Goal: Ask a question

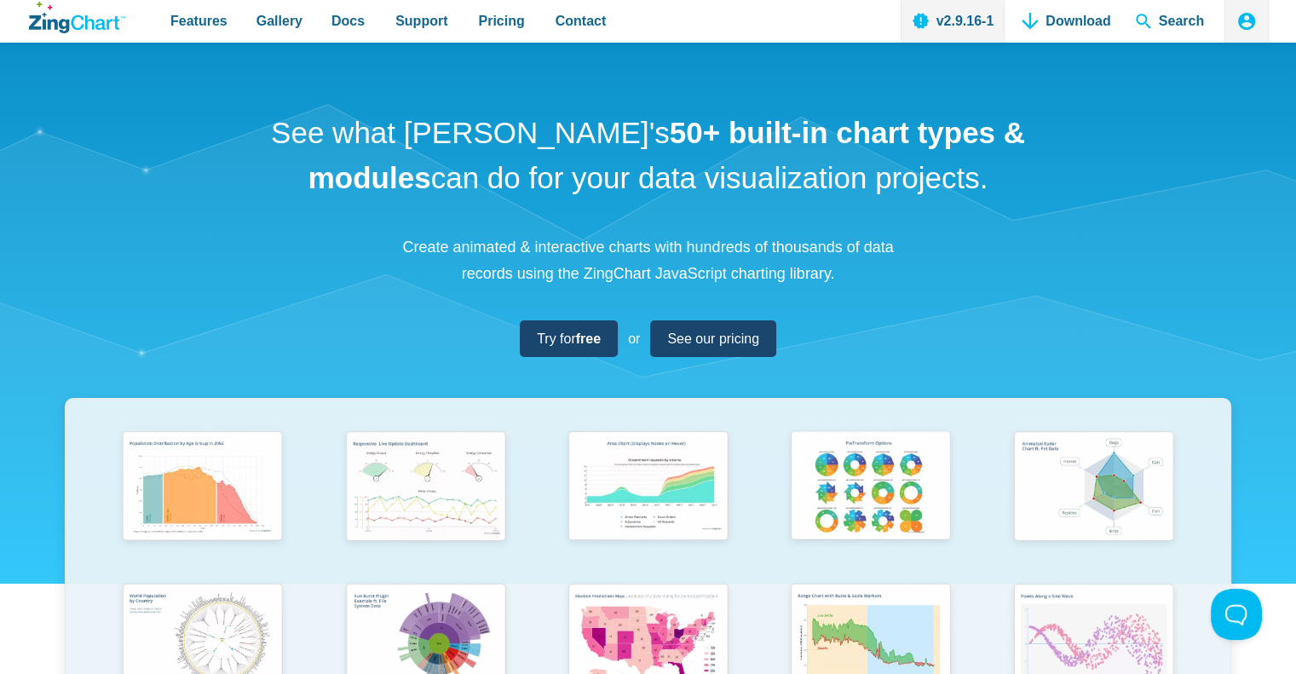
click at [1248, 20] on icon "App Header" at bounding box center [1246, 21] width 20 height 20
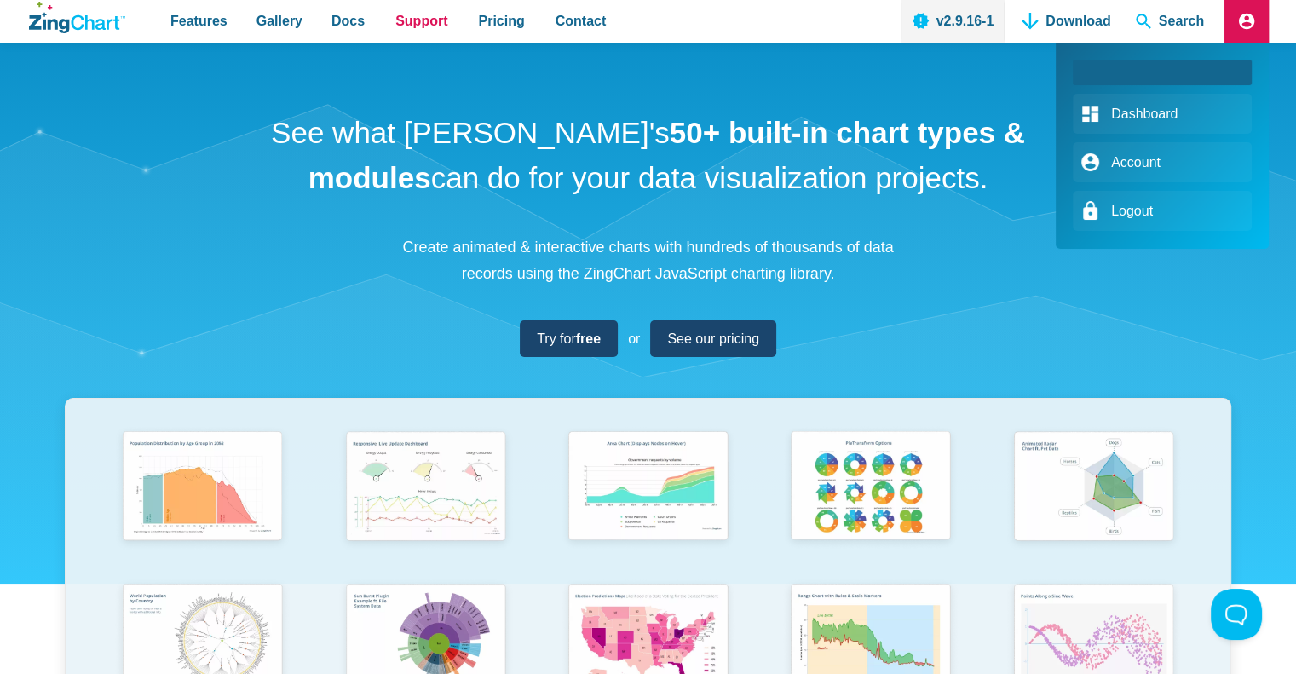
click at [406, 20] on span "Support" at bounding box center [421, 20] width 52 height 23
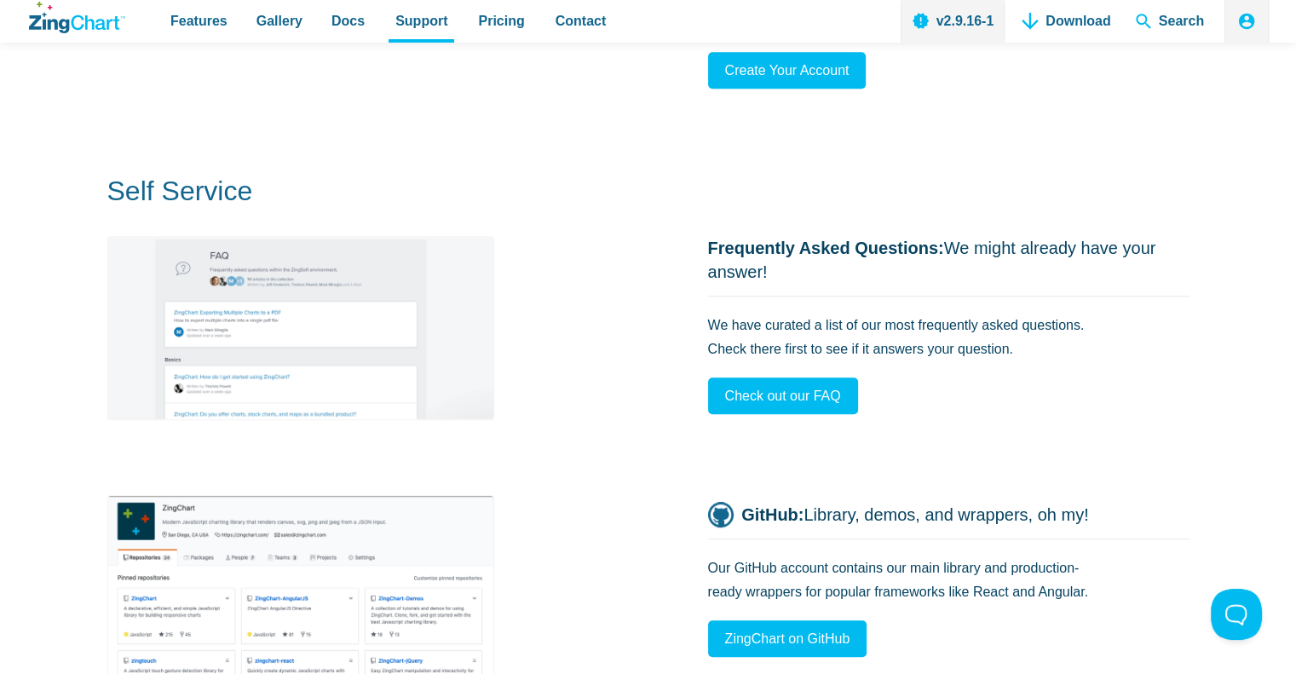
scroll to position [1193, 0]
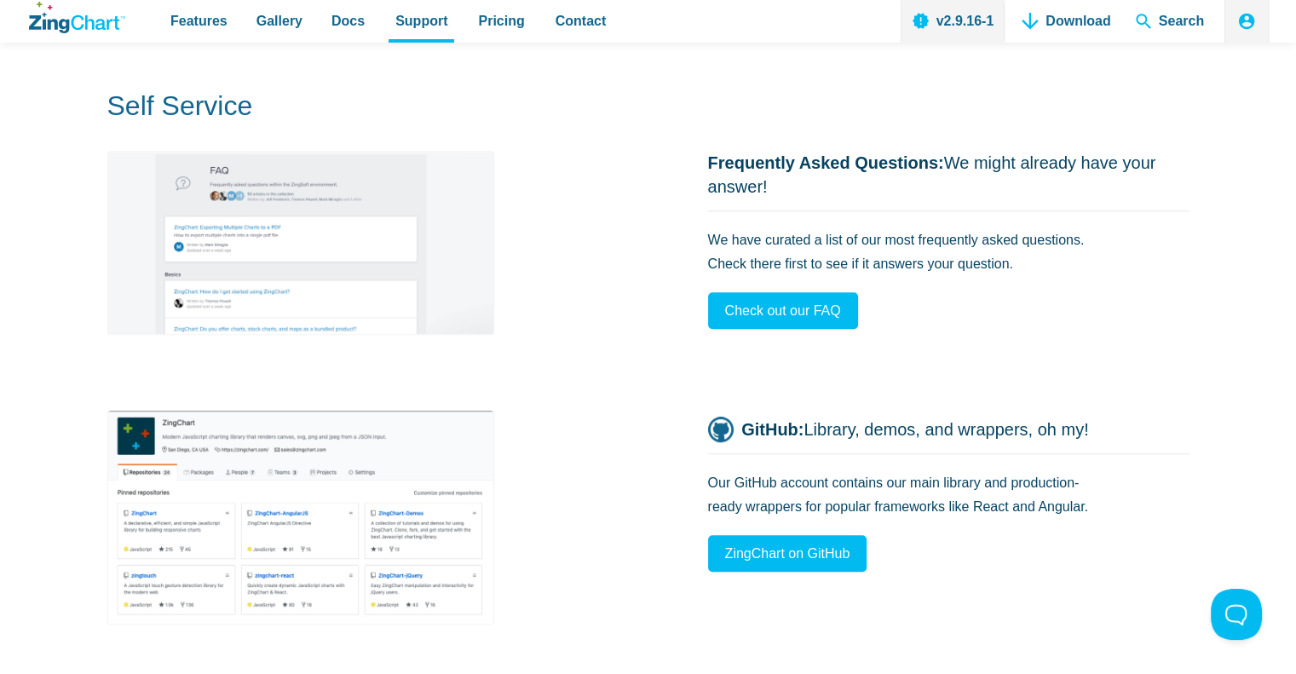
click at [325, 267] on img "App Content" at bounding box center [300, 243] width 387 height 184
click at [327, 443] on img "App Content" at bounding box center [300, 517] width 387 height 215
click at [786, 306] on span "Check out our FAQ" at bounding box center [776, 310] width 116 height 23
click at [797, 553] on span "ZingChart on GitHub" at bounding box center [780, 553] width 125 height 23
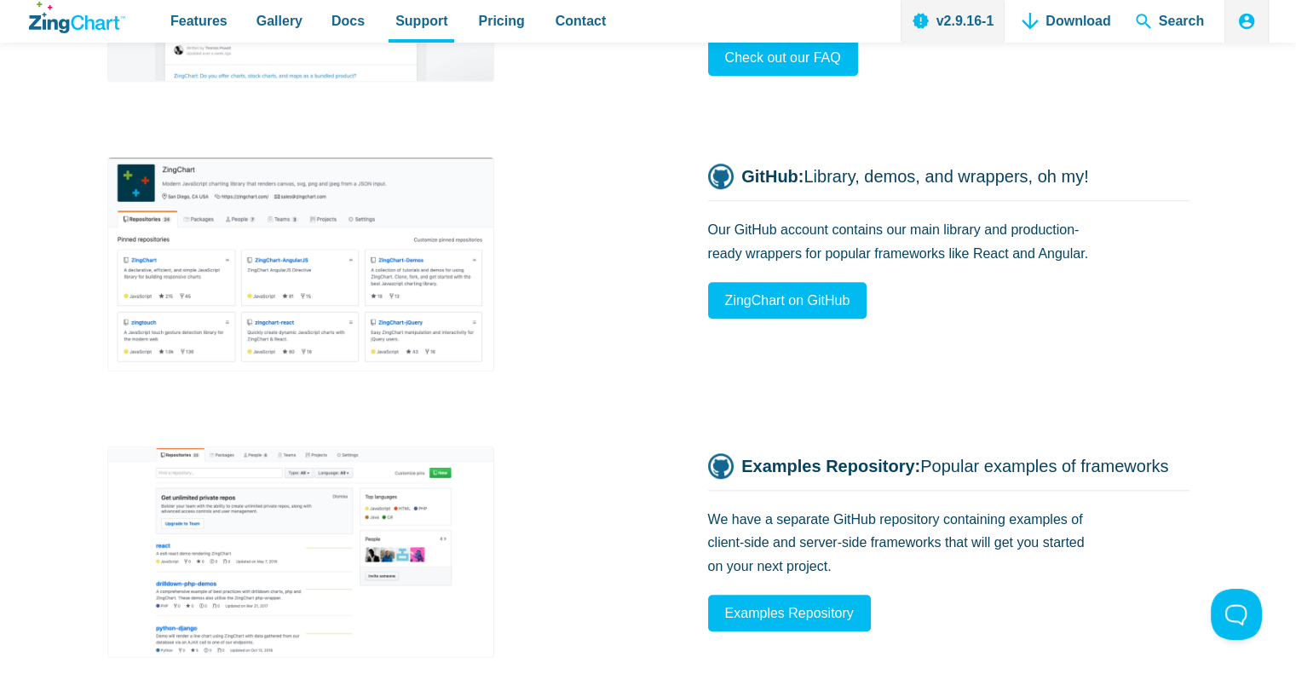
scroll to position [1363, 0]
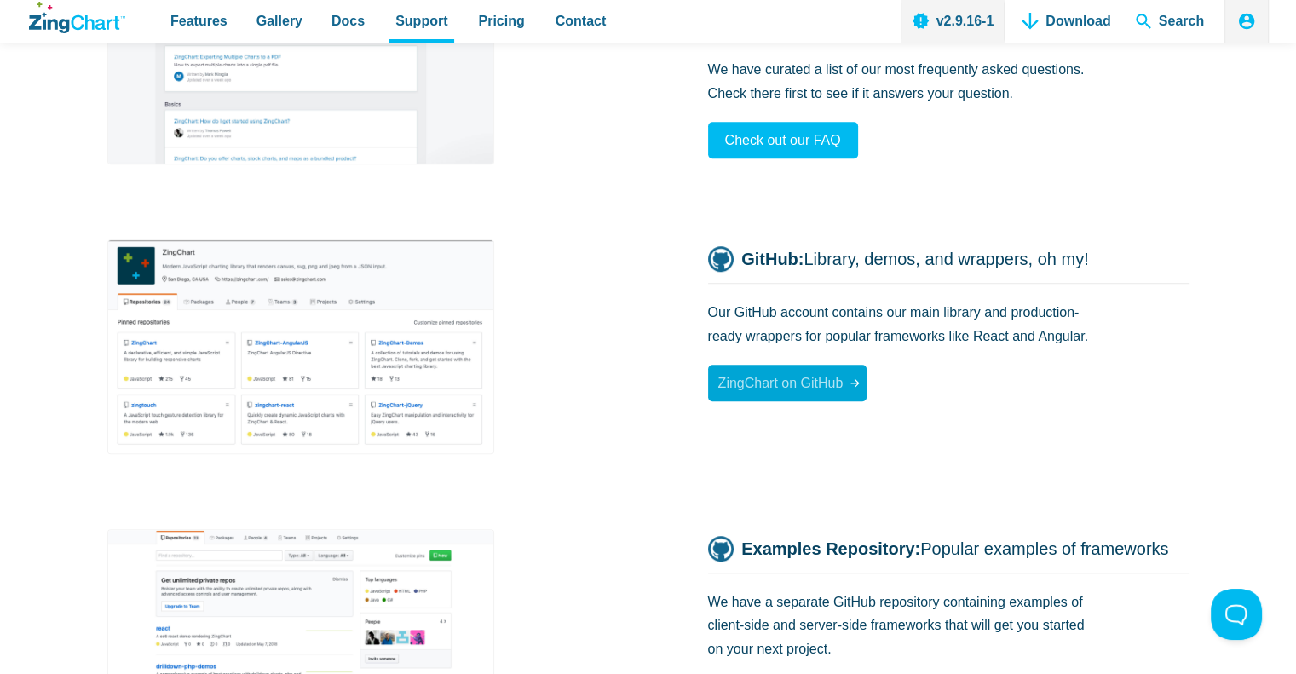
click at [799, 389] on span "ZingChart on GitHub" at bounding box center [780, 382] width 125 height 23
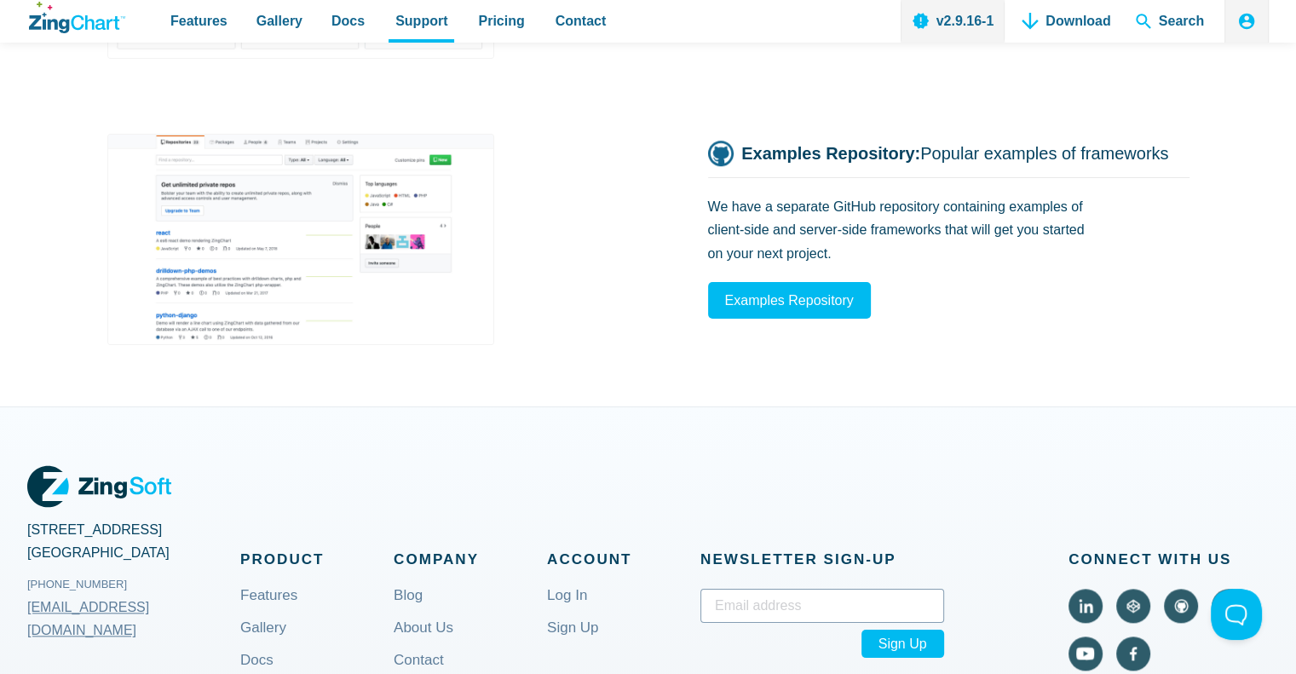
scroll to position [1874, 0]
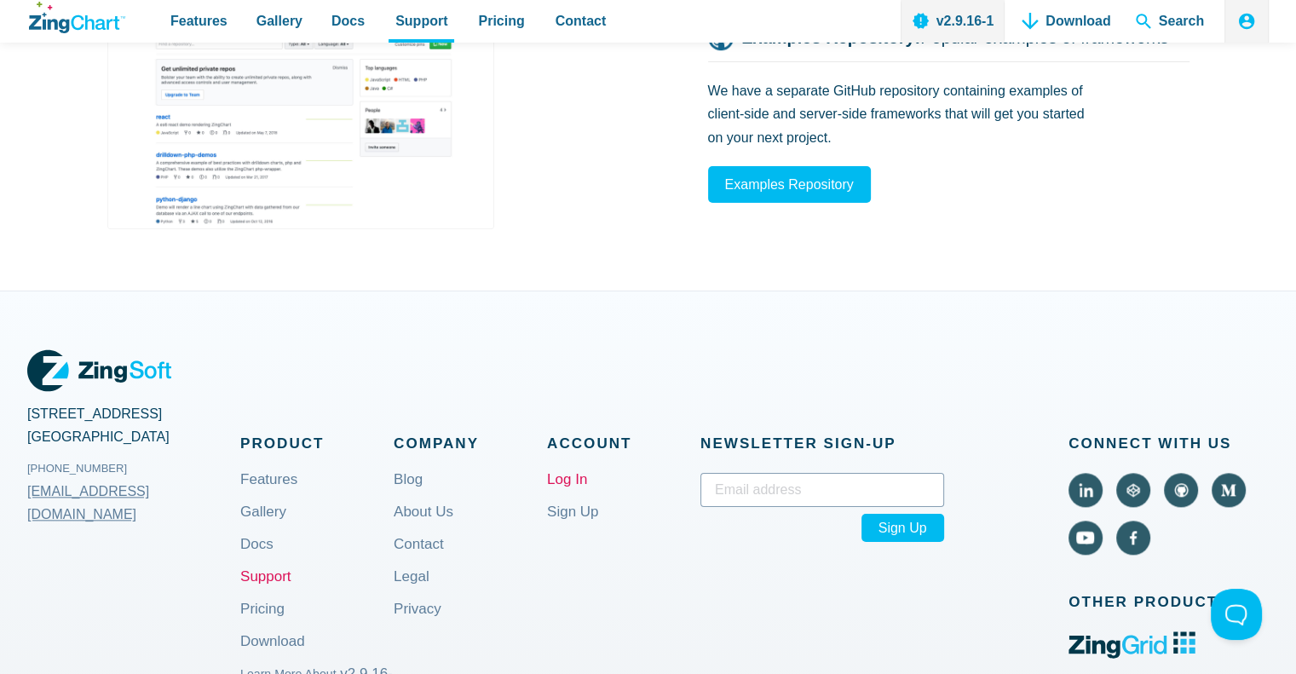
click at [571, 473] on link "Log In" at bounding box center [567, 493] width 40 height 41
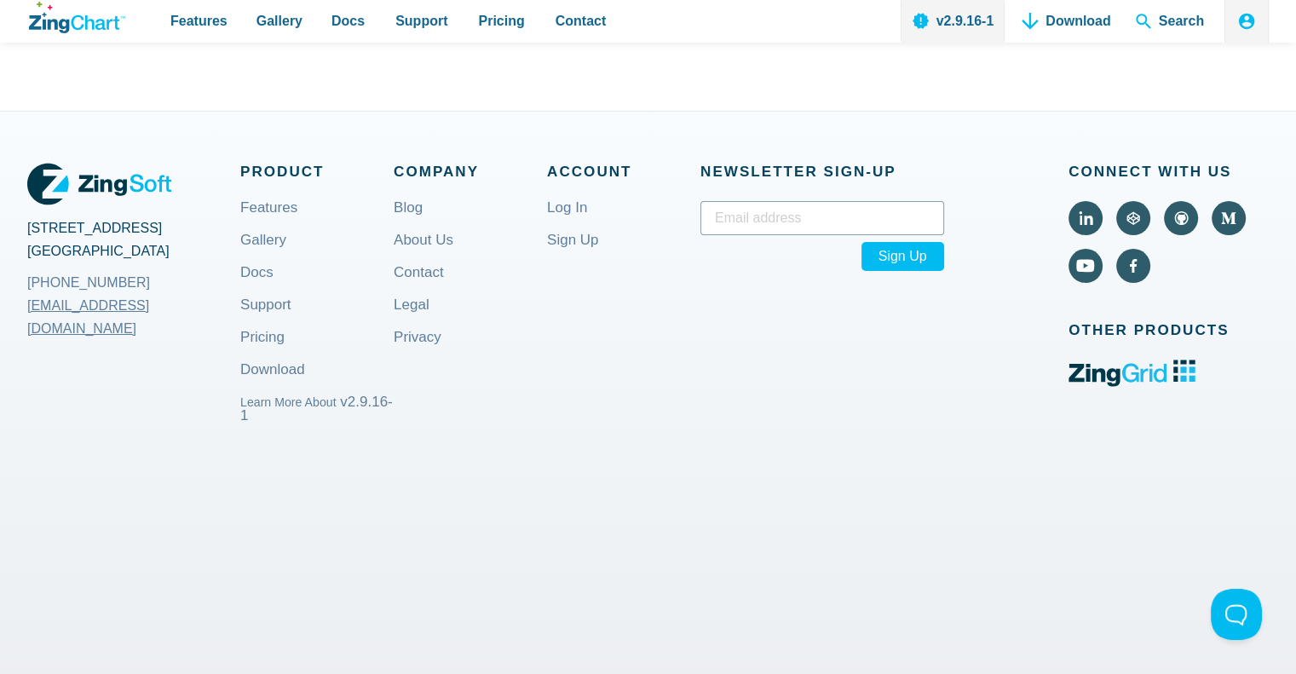
scroll to position [6260, 0]
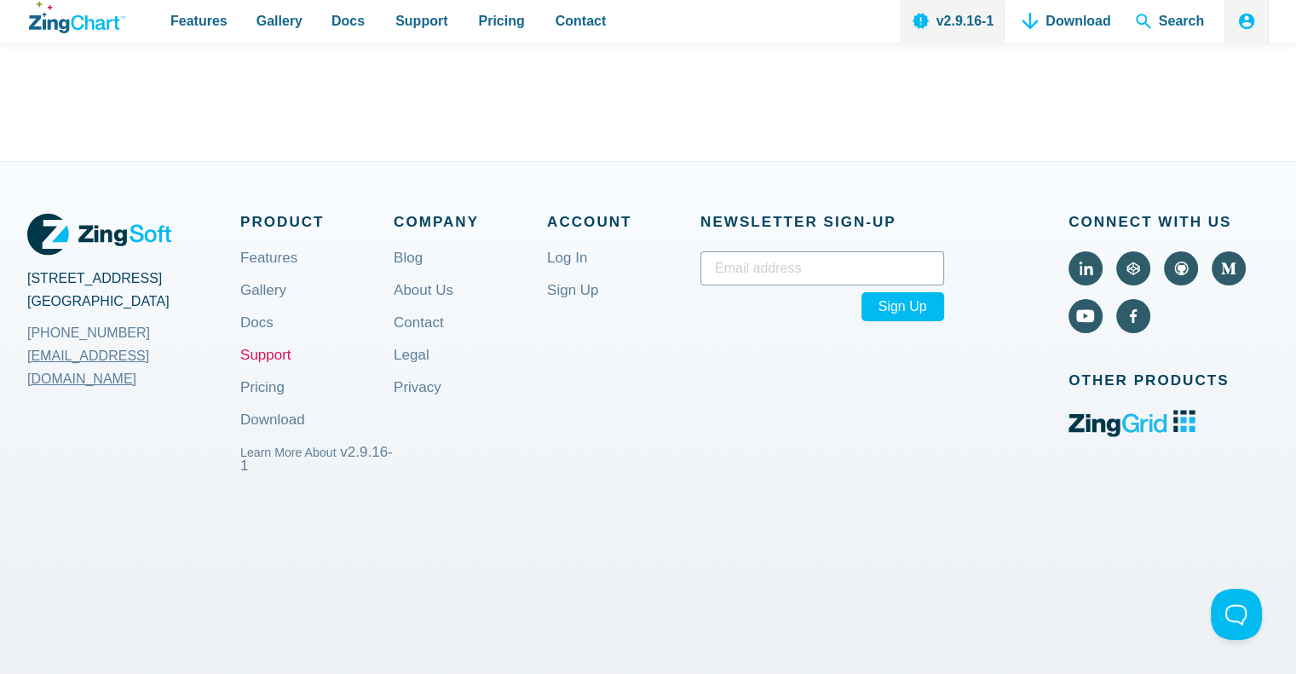
click at [263, 357] on link "Support" at bounding box center [265, 368] width 51 height 41
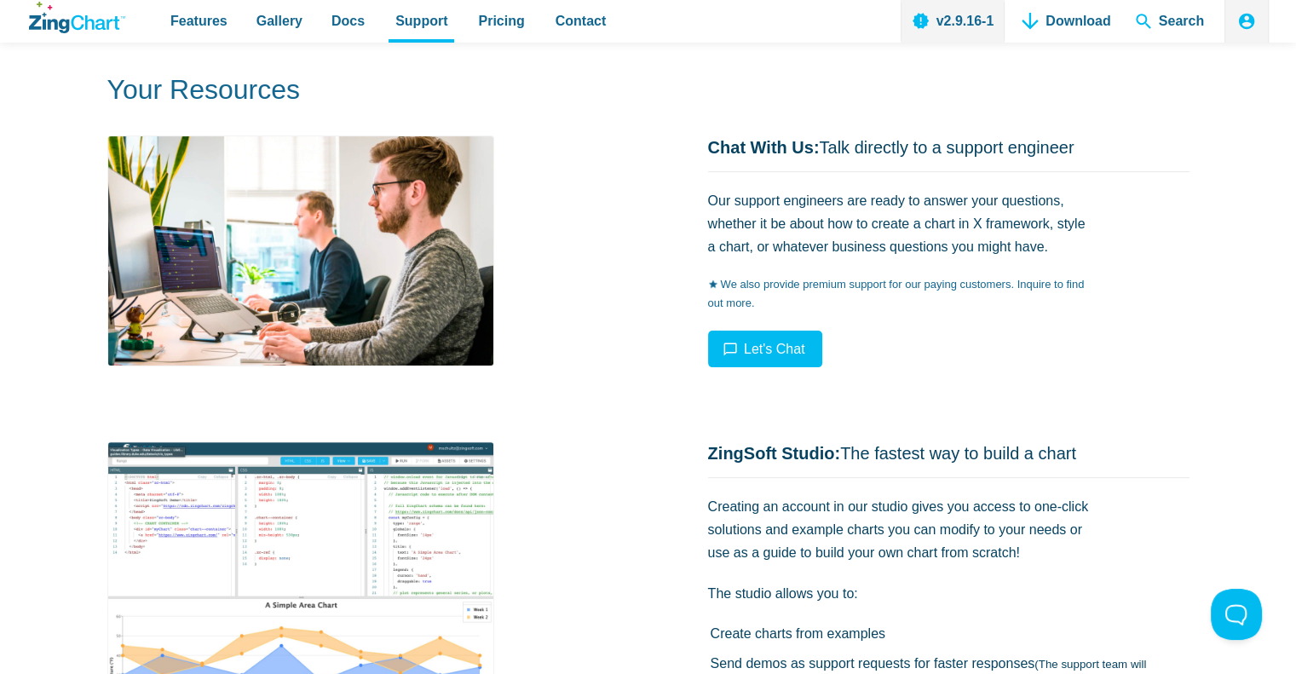
scroll to position [426, 0]
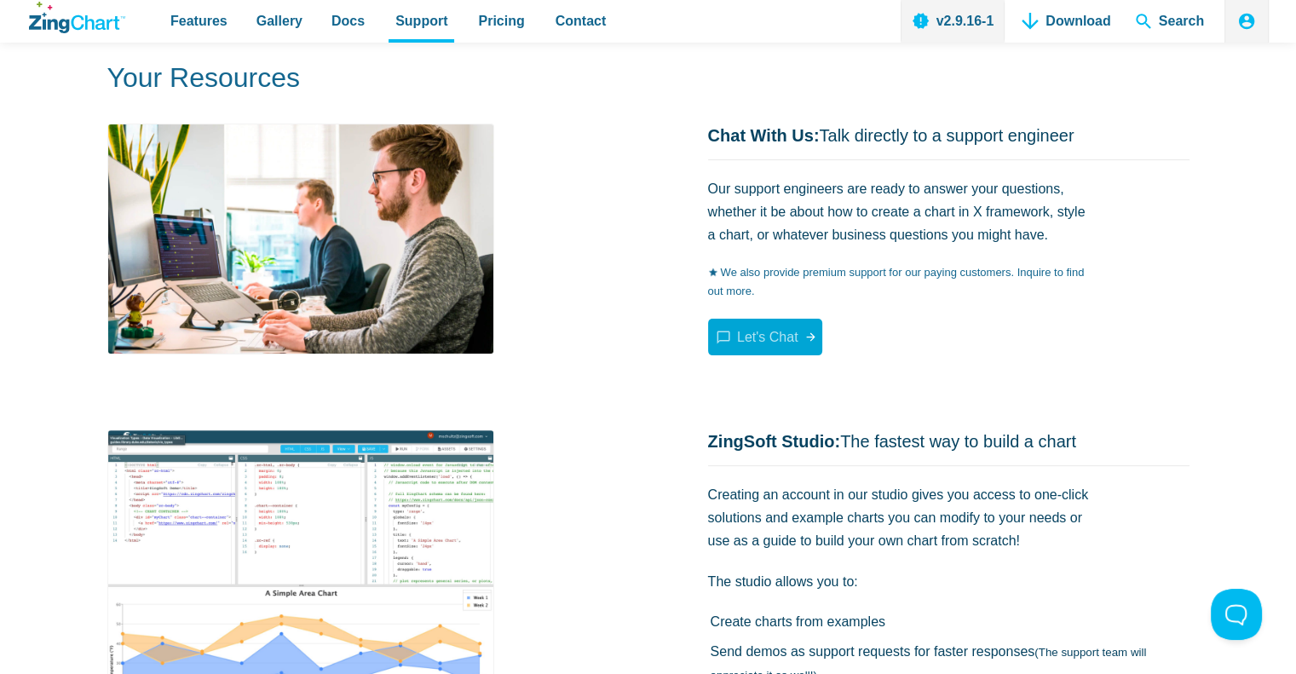
click at [780, 335] on span "Let's Chat" at bounding box center [767, 337] width 61 height 14
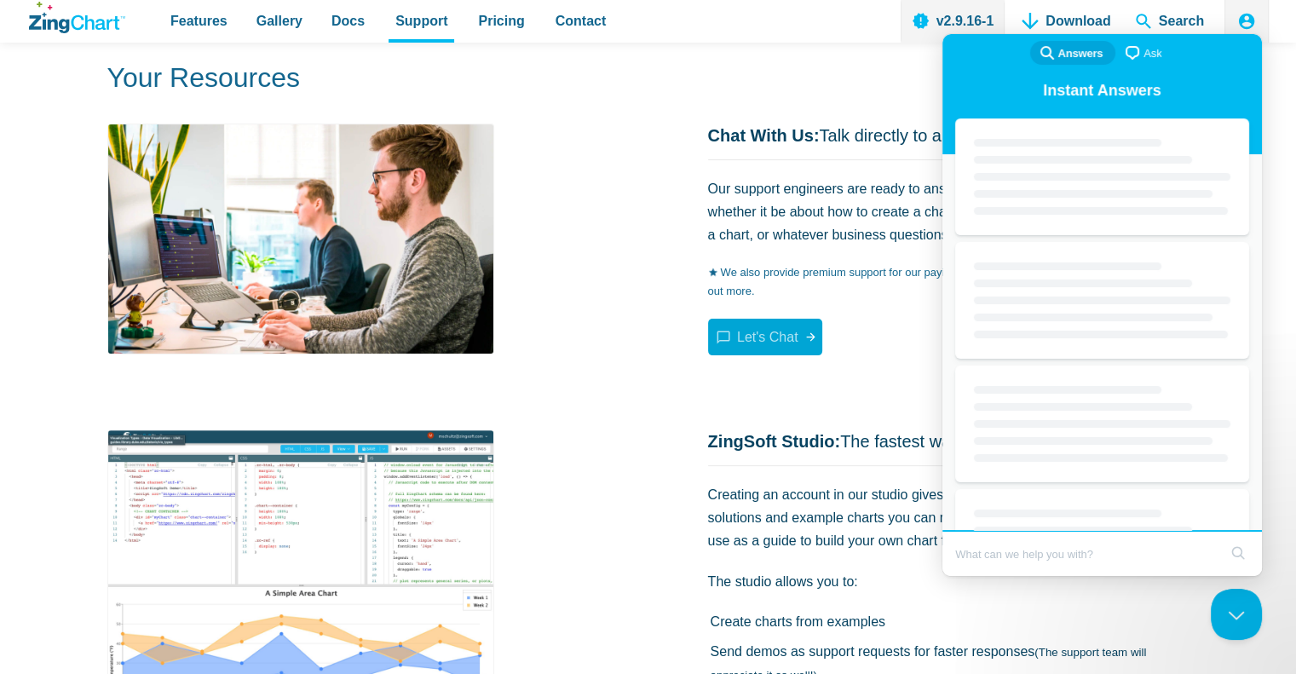
scroll to position [0, 0]
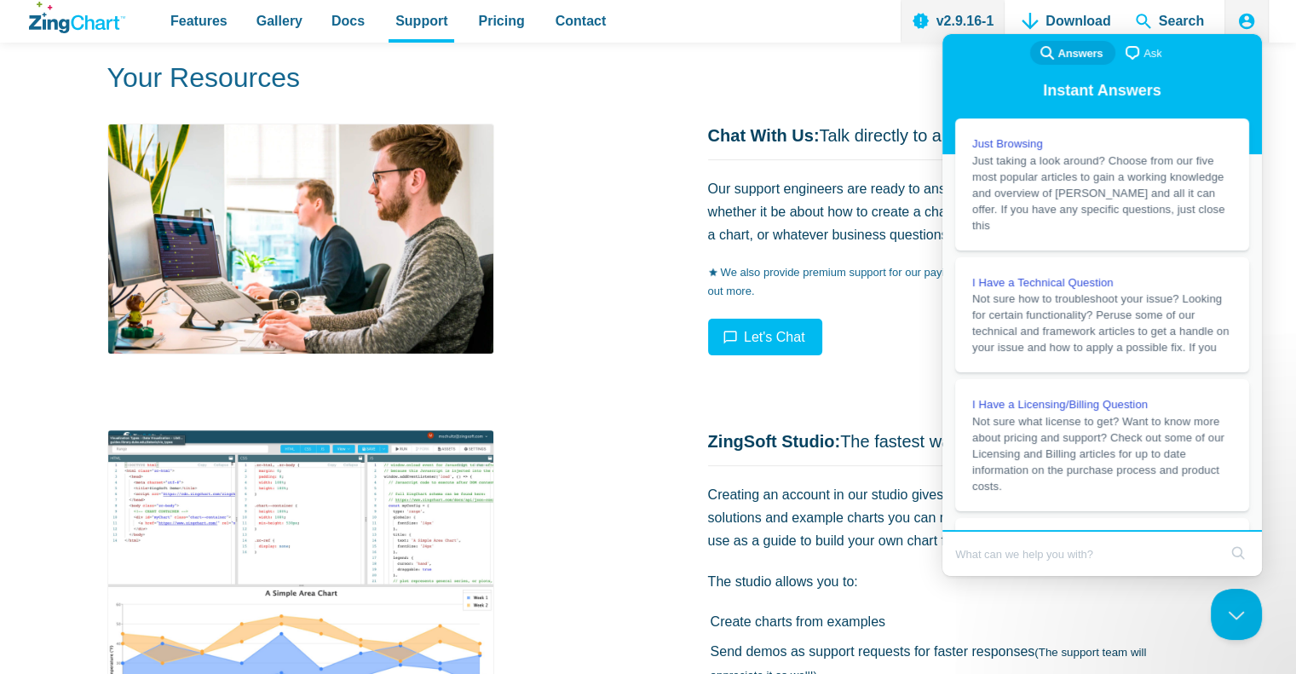
click at [1143, 53] on span "Ask" at bounding box center [1152, 53] width 18 height 17
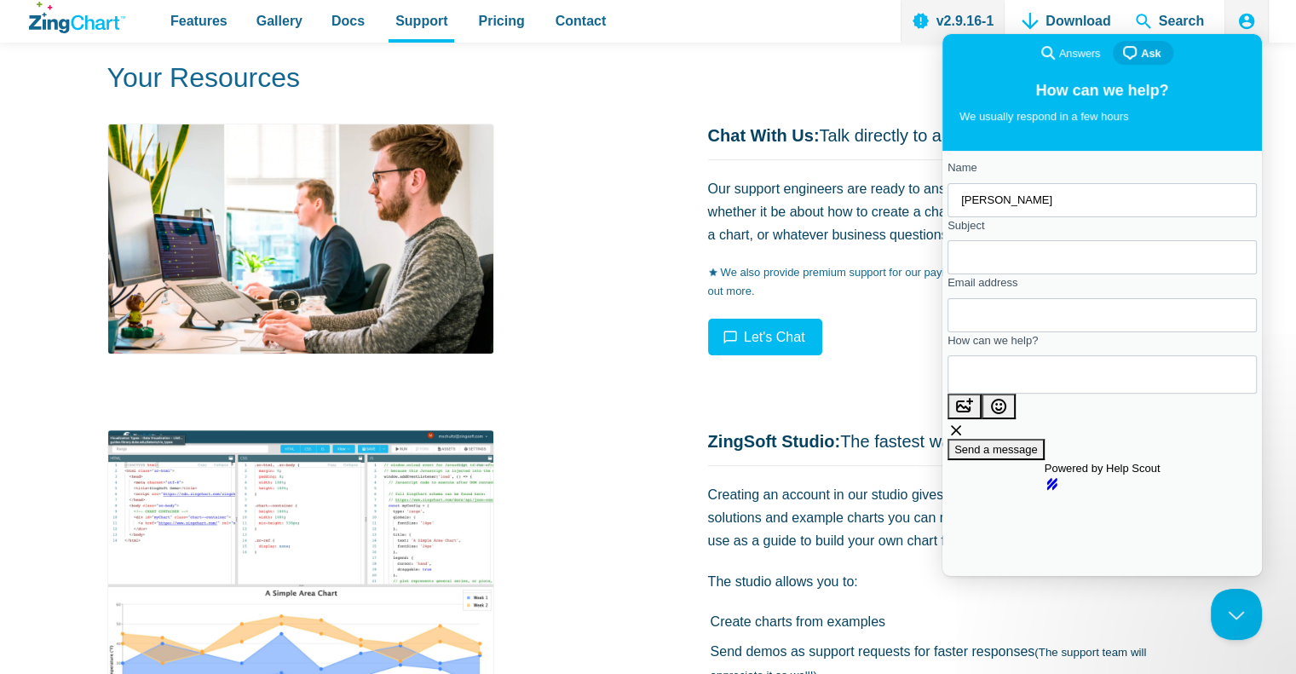
type input "Larry Lee"
type input "Add aria label to line chart"
type input "lleeirbf@gmail.com"
paste textarea "I have a line chart with dynamic tooltip data and need to make it 508 compliant…"
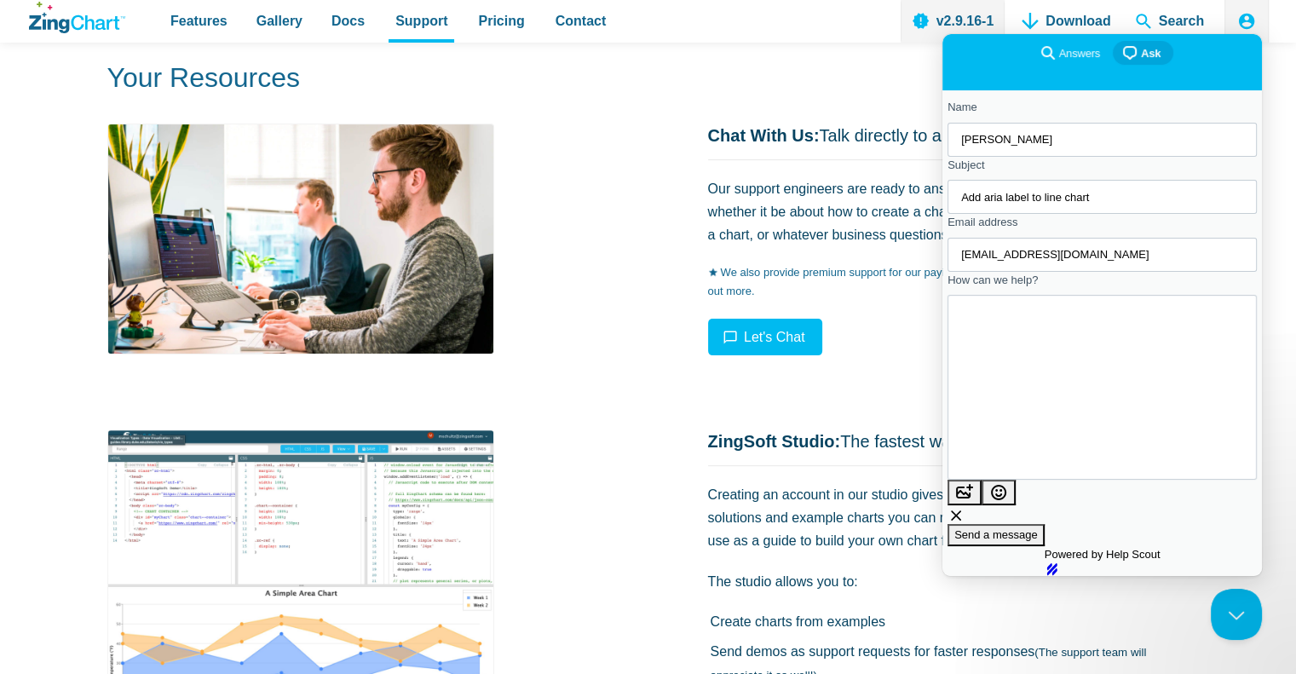
scroll to position [90, 0]
type textarea "I have a line chart with dynamic tooltip data and need to make it 508 compliant…"
click at [1038, 528] on span "Send a message" at bounding box center [995, 534] width 83 height 13
